Goal: Task Accomplishment & Management: Complete application form

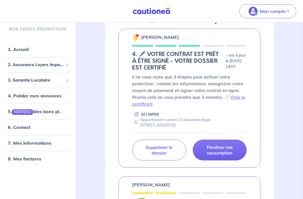
scroll to position [104, 0]
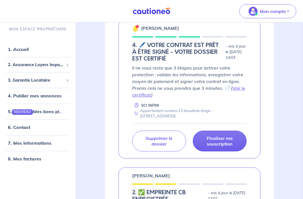
click at [226, 141] on p "Finaliser ma souscription" at bounding box center [220, 140] width 40 height 11
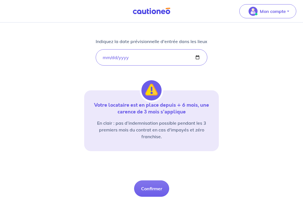
scroll to position [94, 0]
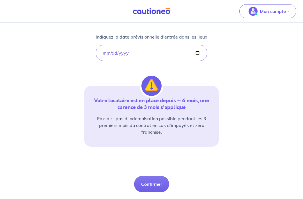
click at [161, 187] on button "Confirmer" at bounding box center [151, 184] width 35 height 16
select select "FR"
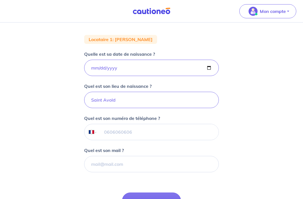
scroll to position [106, 0]
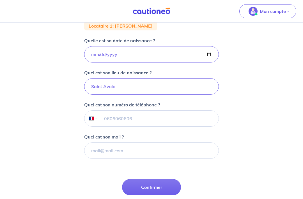
click at [146, 119] on input "tel" at bounding box center [157, 119] width 121 height 16
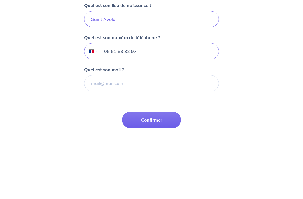
type input "06 61 68 32 97"
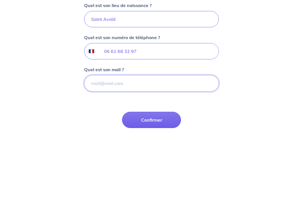
click at [185, 142] on input "Quel est son mail ?" at bounding box center [151, 150] width 135 height 16
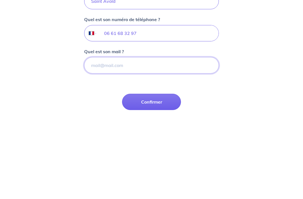
scroll to position [153, 0]
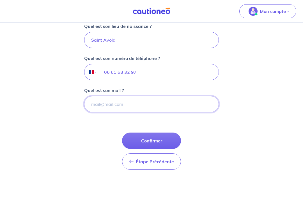
click at [138, 104] on input "Quel est son mail ?" at bounding box center [151, 104] width 135 height 16
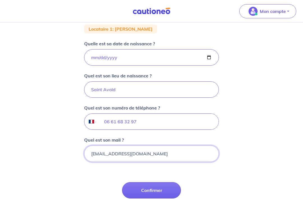
scroll to position [119, 0]
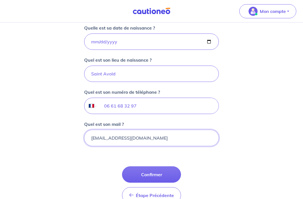
type input "[EMAIL_ADDRESS][DOMAIN_NAME]"
click at [166, 174] on button "Confirmer" at bounding box center [151, 174] width 59 height 16
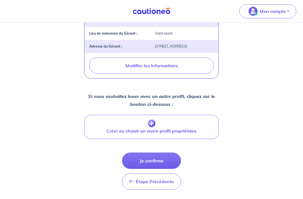
scroll to position [220, 0]
click at [156, 162] on button "Je confirme" at bounding box center [151, 160] width 59 height 16
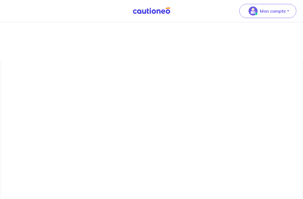
scroll to position [17, 0]
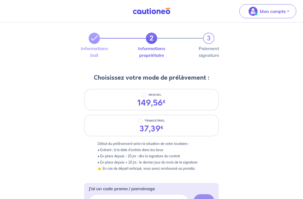
click at [141, 122] on input "TRIMESTRIEL" at bounding box center [140, 120] width 4 height 4
radio input "true"
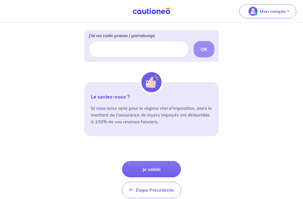
scroll to position [180, 0]
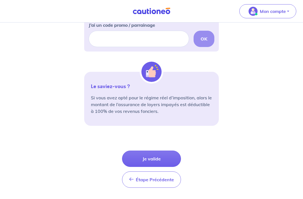
click at [161, 161] on button "Je valide" at bounding box center [151, 158] width 59 height 16
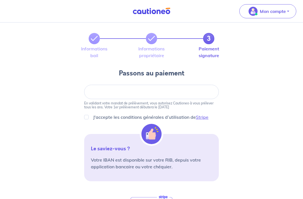
scroll to position [10, 0]
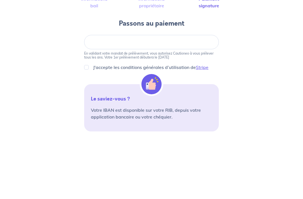
click at [106, 91] on div at bounding box center [151, 98] width 135 height 14
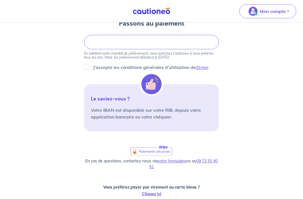
click at [86, 67] on input "J'accepte les conditions générales d’utilisation de Stripe" at bounding box center [86, 67] width 4 height 4
checkbox input "true"
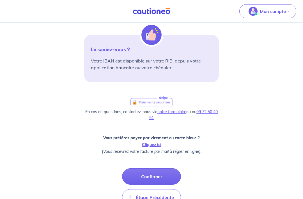
scroll to position [117, 0]
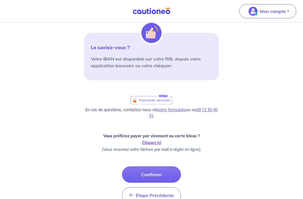
click at [160, 175] on button "Confirmer" at bounding box center [151, 174] width 59 height 16
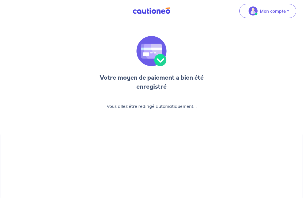
scroll to position [17, 0]
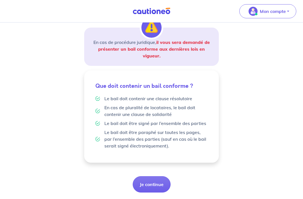
scroll to position [87, 0]
click at [155, 185] on button "Je continue" at bounding box center [152, 184] width 38 height 16
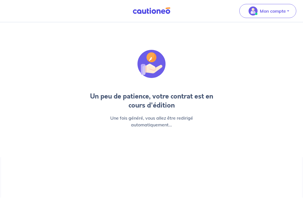
scroll to position [17, 0]
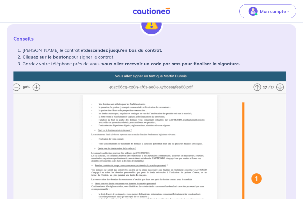
scroll to position [73, 0]
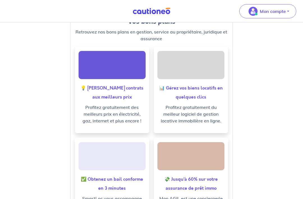
scroll to position [202, 0]
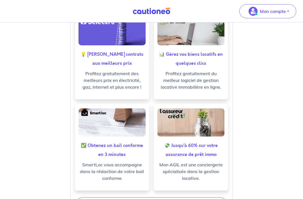
click at [144, 179] on p "SmartLoc vous accompagne dans la rédaction de votre bail conforme" at bounding box center [112, 171] width 65 height 20
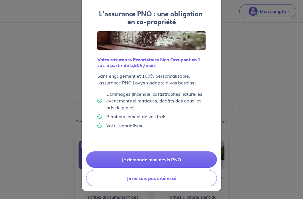
scroll to position [24, 0]
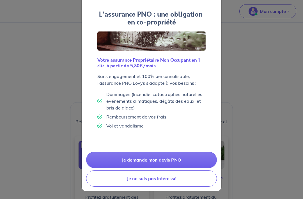
click at [176, 180] on button "Je ne suis pas intéressé" at bounding box center [151, 178] width 131 height 16
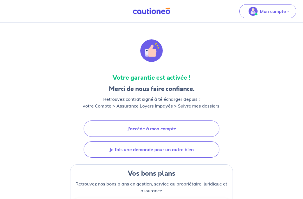
scroll to position [0, 0]
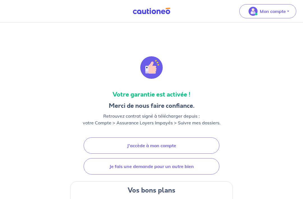
click at [175, 143] on link "J'accède à mon compte" at bounding box center [152, 145] width 136 height 16
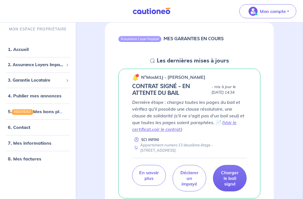
scroll to position [55, 0]
click at [16, 67] on span "2. Assurance Loyers Impayés" at bounding box center [36, 65] width 56 height 6
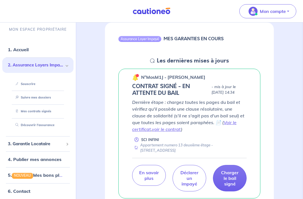
click at [27, 113] on link "Mes contrats signés" at bounding box center [32, 111] width 38 height 4
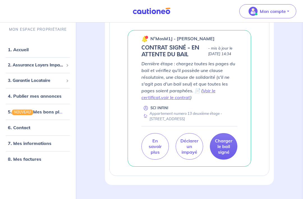
scroll to position [119, 0]
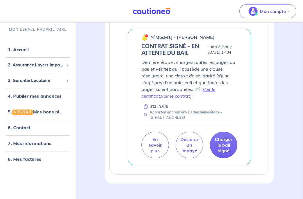
click at [231, 153] on p "Charger le bail signé" at bounding box center [223, 144] width 17 height 17
click at [216, 96] on link "Voir le certificat" at bounding box center [179, 92] width 74 height 12
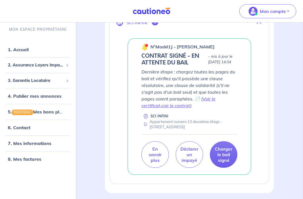
scroll to position [57, 0]
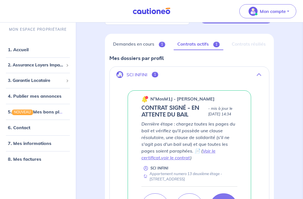
click at [149, 42] on link "Demandes en cours 1" at bounding box center [140, 44] width 60 height 12
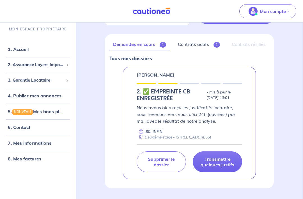
scroll to position [60, 0]
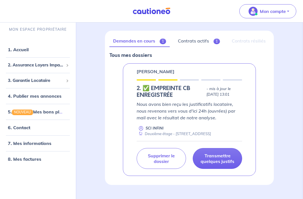
click at [203, 43] on link "Contrats actifs 1" at bounding box center [198, 41] width 49 height 12
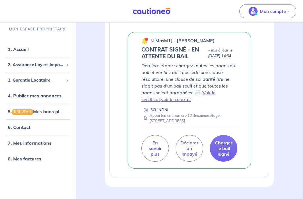
scroll to position [119, 0]
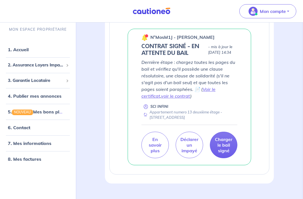
click at [223, 153] on p "Charger le bail signé" at bounding box center [223, 144] width 17 height 17
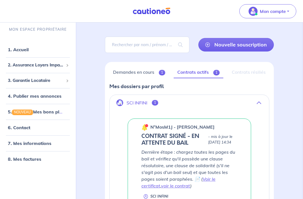
scroll to position [0, 0]
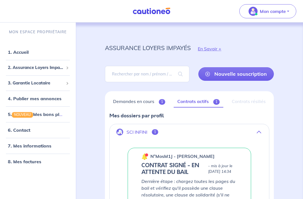
click at [145, 105] on link "Demandes en cours 1" at bounding box center [140, 102] width 60 height 12
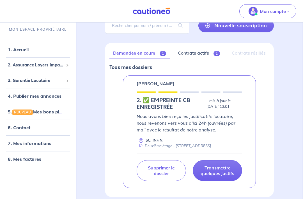
scroll to position [51, 0]
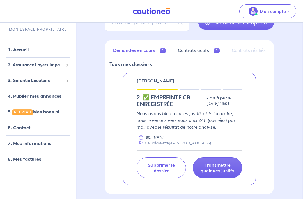
click at [225, 173] on p "Transmettre quelques justifs" at bounding box center [217, 167] width 35 height 11
click at [223, 173] on p "Transmettre quelques justifs" at bounding box center [217, 167] width 35 height 11
click at [217, 171] on p "Transmettre quelques justifs" at bounding box center [217, 167] width 35 height 11
click at [219, 171] on p "Transmettre quelques justifs" at bounding box center [217, 167] width 35 height 11
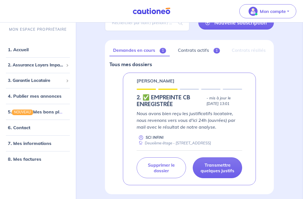
click at [219, 169] on p "Transmettre quelques justifs" at bounding box center [217, 167] width 35 height 11
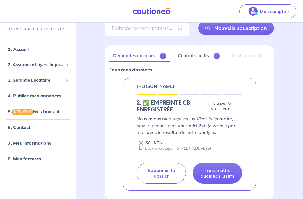
scroll to position [28, 0]
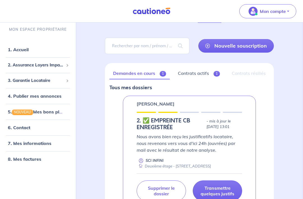
click at [29, 49] on link "1. Accueil" at bounding box center [18, 50] width 21 height 6
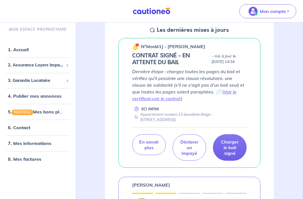
scroll to position [86, 0]
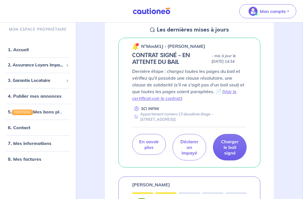
click at [141, 98] on link "Voir le certificat" at bounding box center [184, 95] width 105 height 12
click at [173, 98] on link "voir le contrat" at bounding box center [166, 98] width 29 height 6
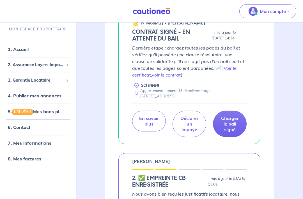
scroll to position [109, 0]
click at [156, 122] on p "En savoir plus" at bounding box center [149, 120] width 20 height 11
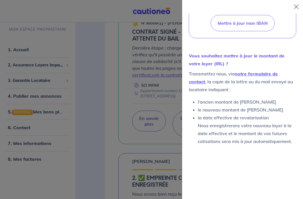
scroll to position [312, 0]
click at [56, 116] on div at bounding box center [151, 99] width 303 height 199
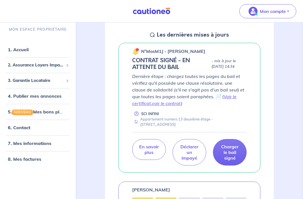
scroll to position [68, 0]
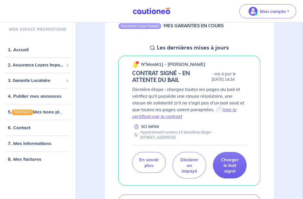
click at [240, 164] on p "Charger le bail signé" at bounding box center [230, 164] width 20 height 17
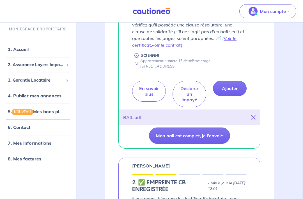
scroll to position [139, 0]
click at [217, 137] on button "Mon bail est complet, je l'envoie" at bounding box center [189, 135] width 81 height 16
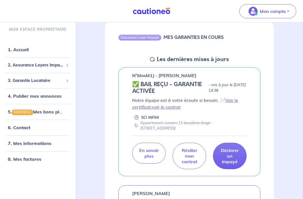
scroll to position [56, 0]
